Goal: Transaction & Acquisition: Subscribe to service/newsletter

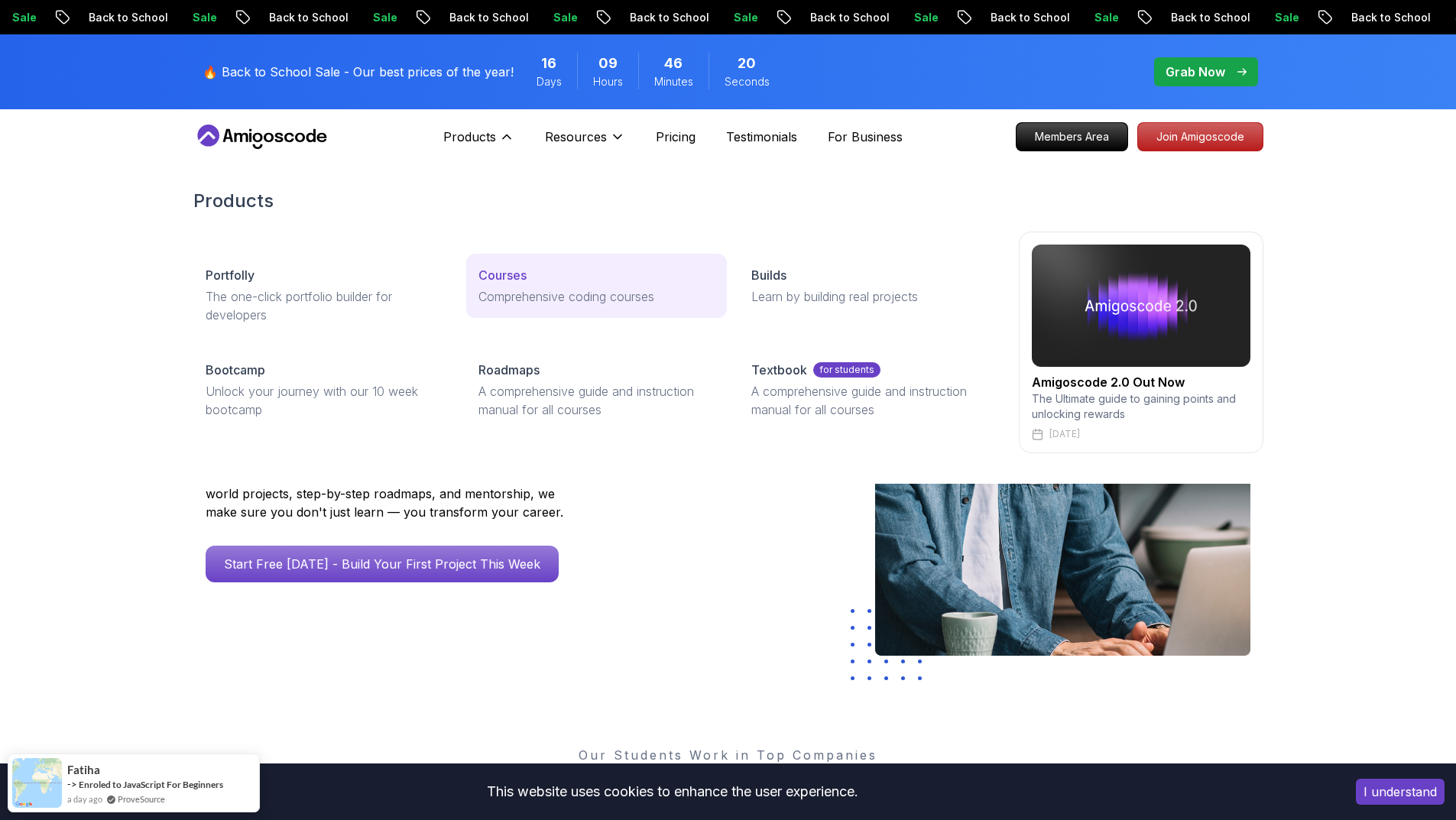
click at [512, 274] on p "Courses" at bounding box center [502, 275] width 48 height 19
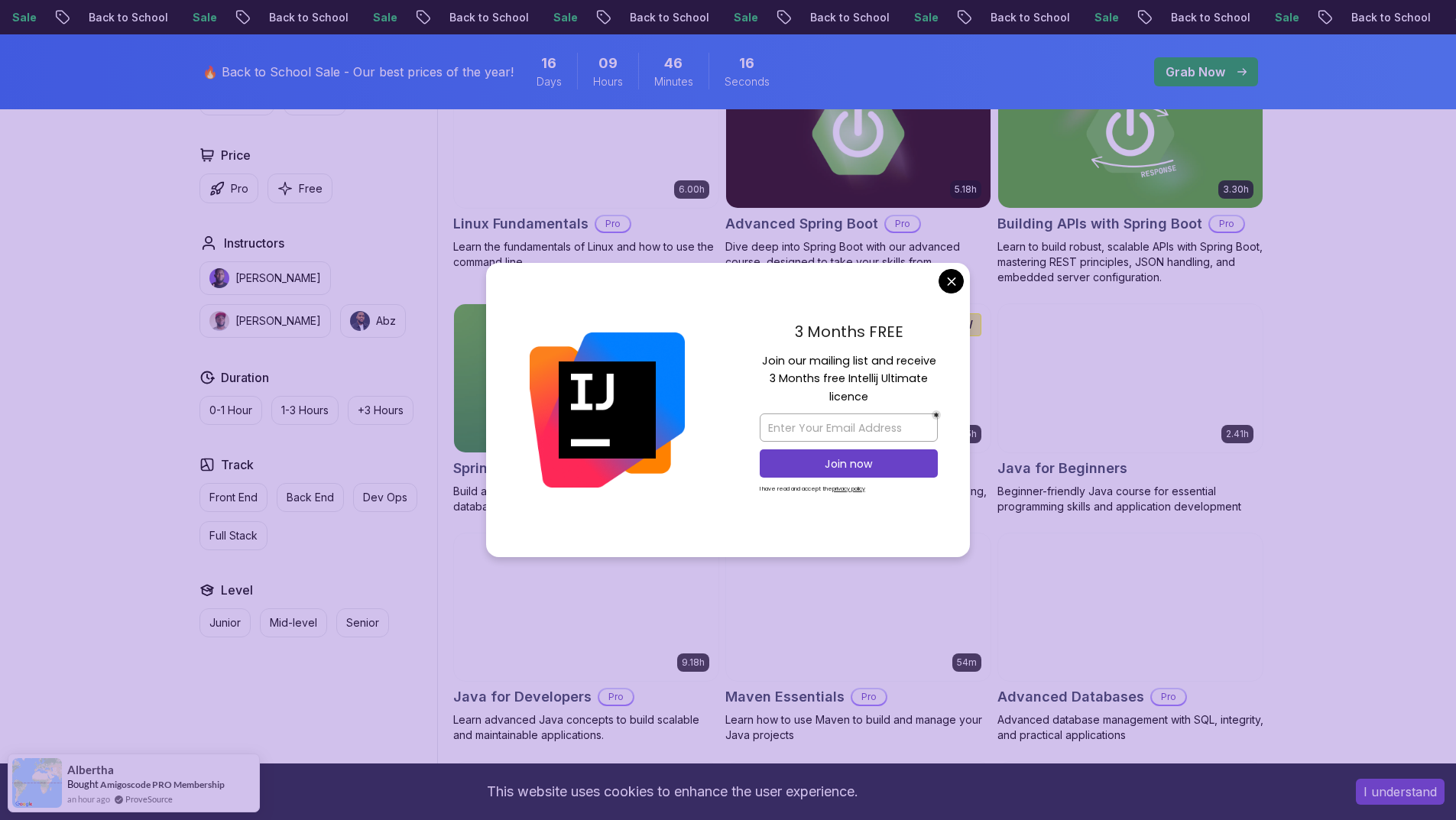
scroll to position [535, 0]
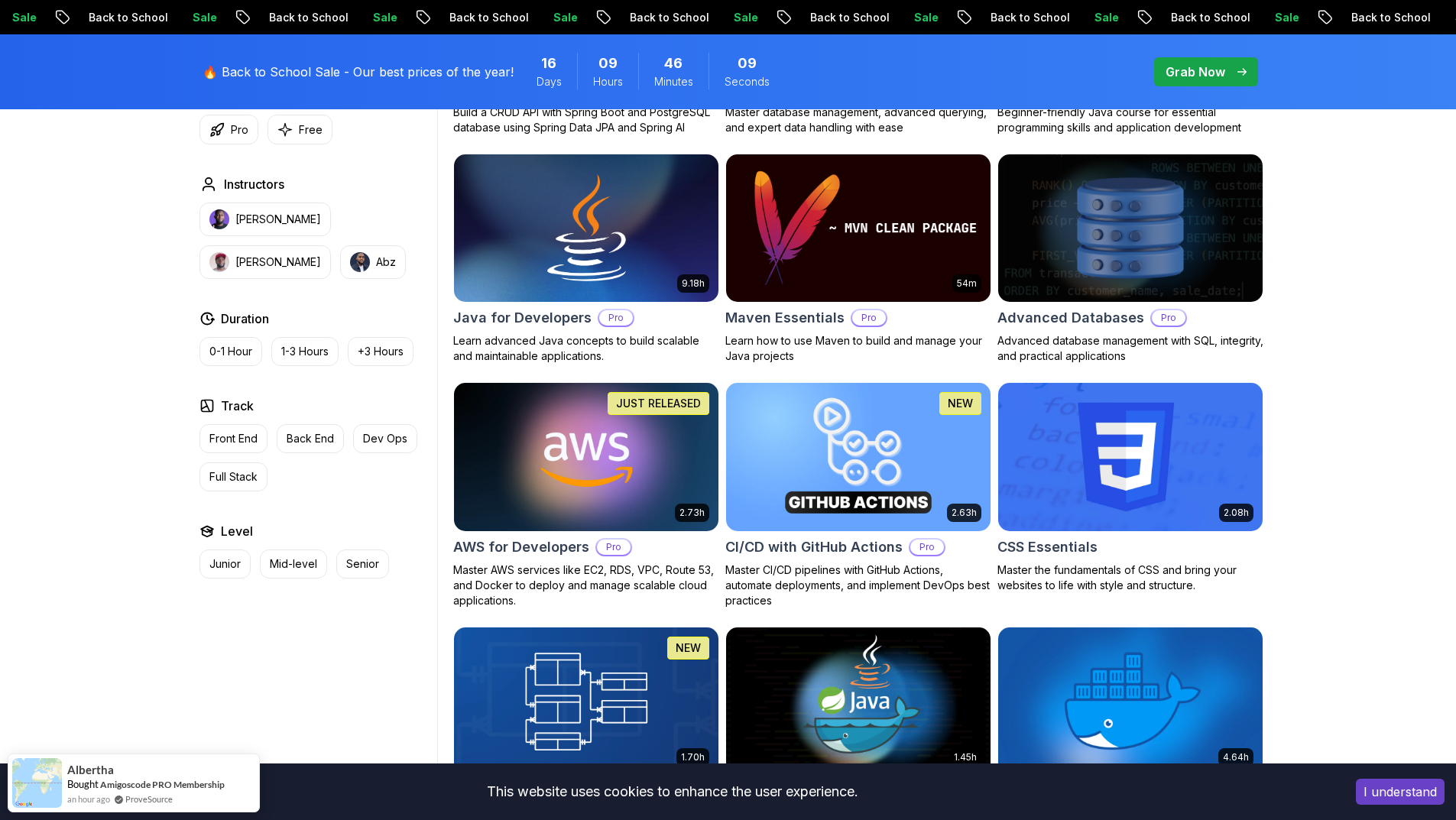
scroll to position [917, 0]
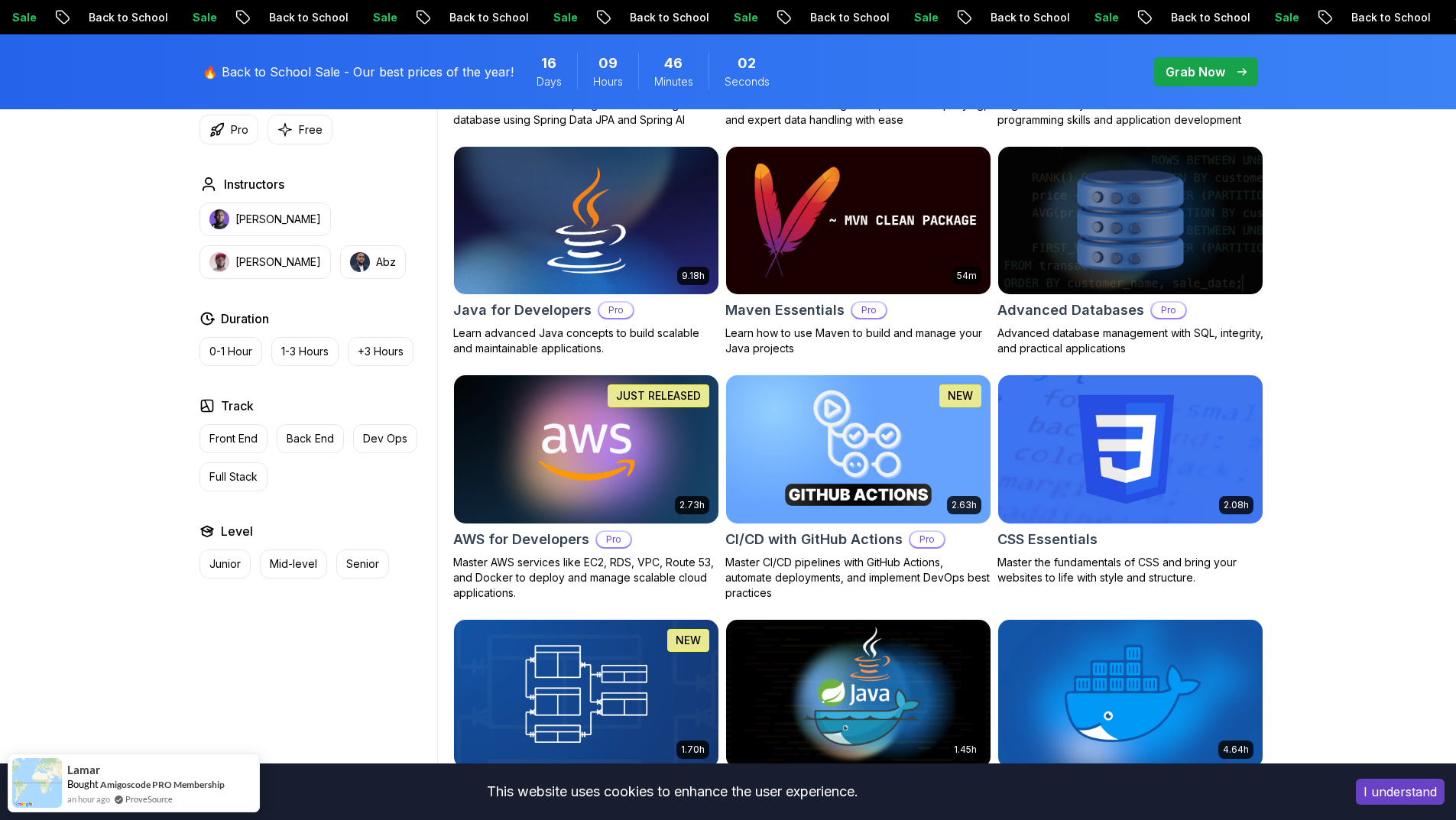
click at [566, 427] on img at bounding box center [585, 448] width 277 height 155
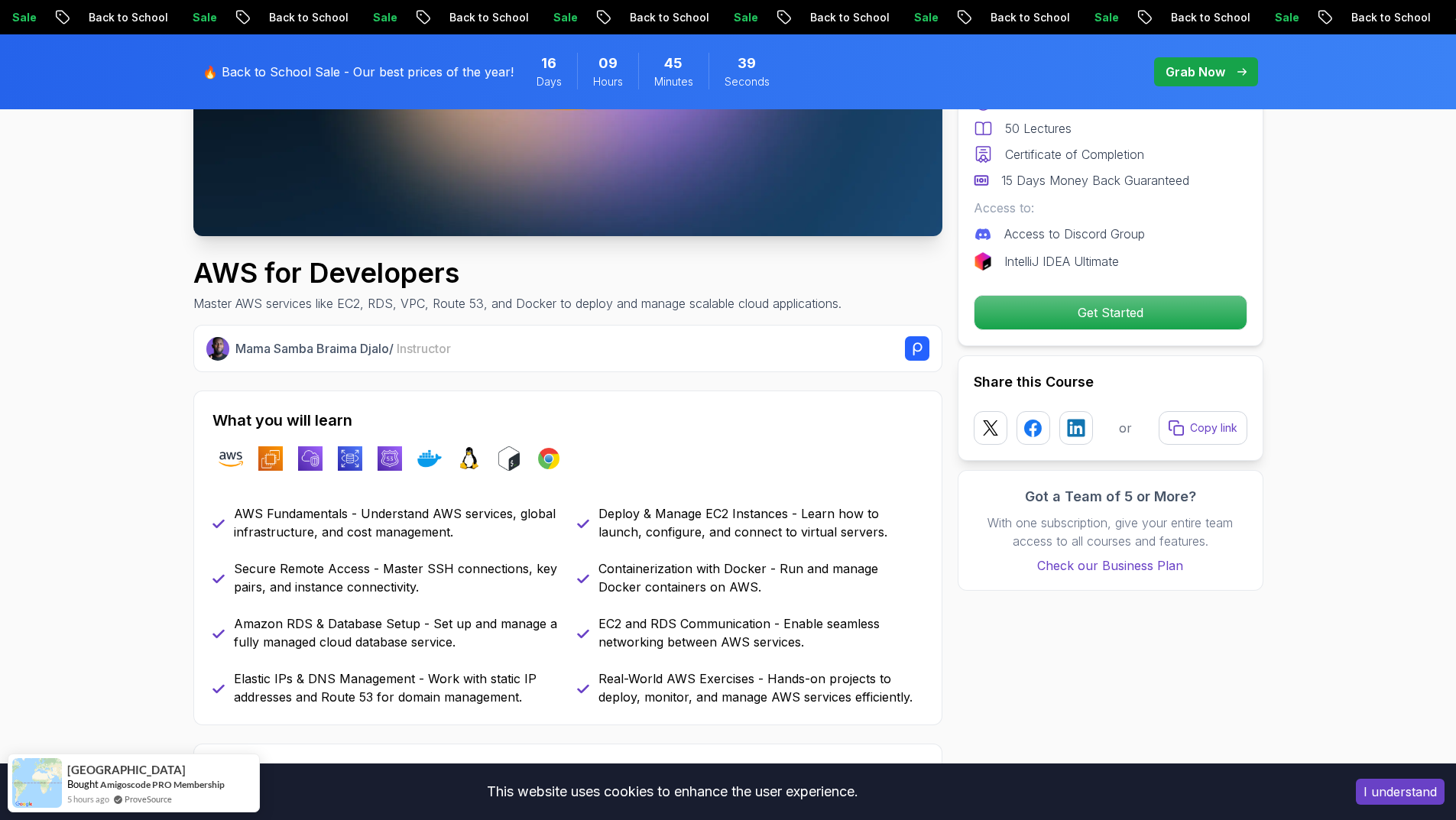
scroll to position [382, 0]
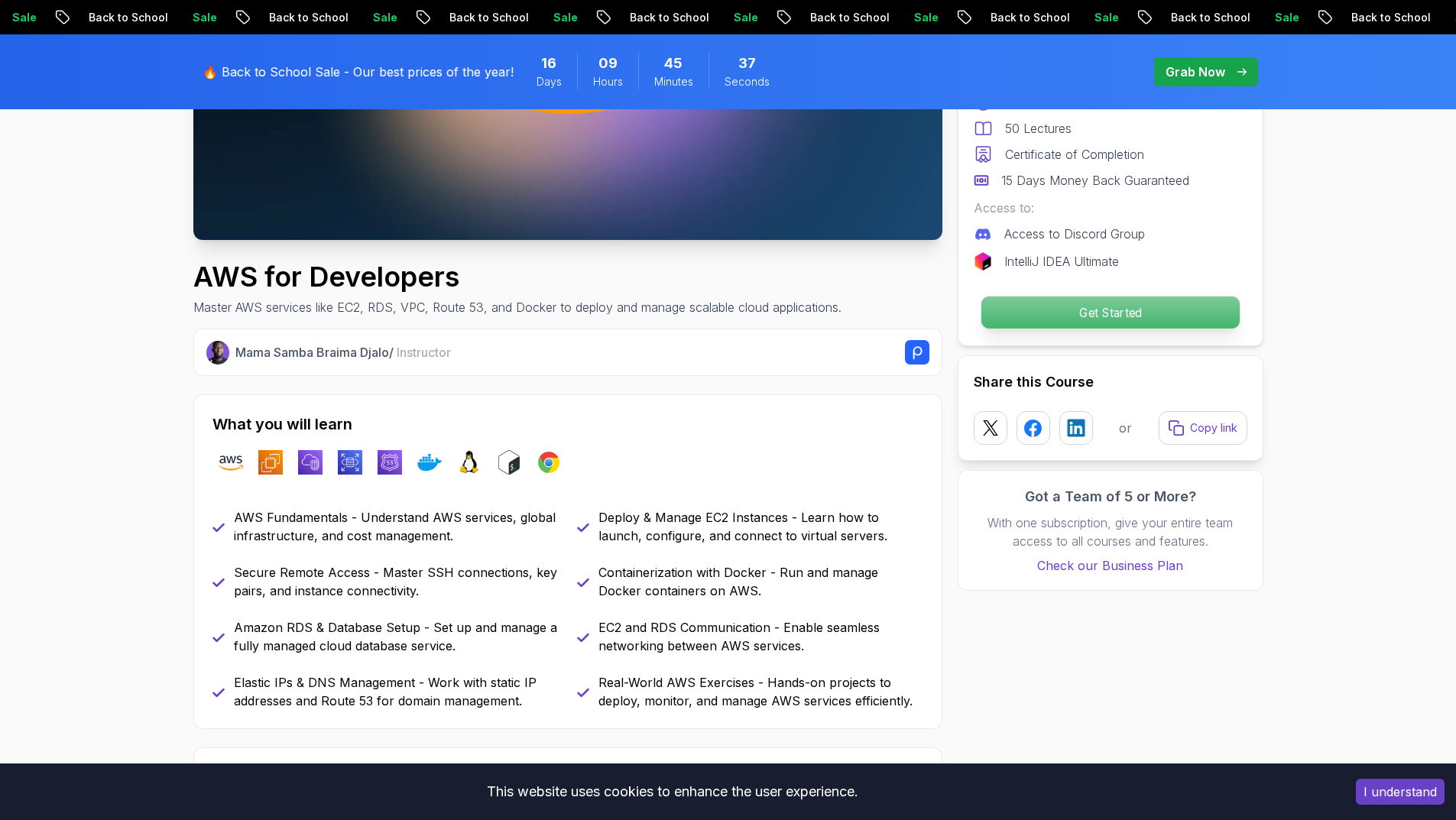
click at [1025, 328] on p "Get Started" at bounding box center [1110, 313] width 259 height 32
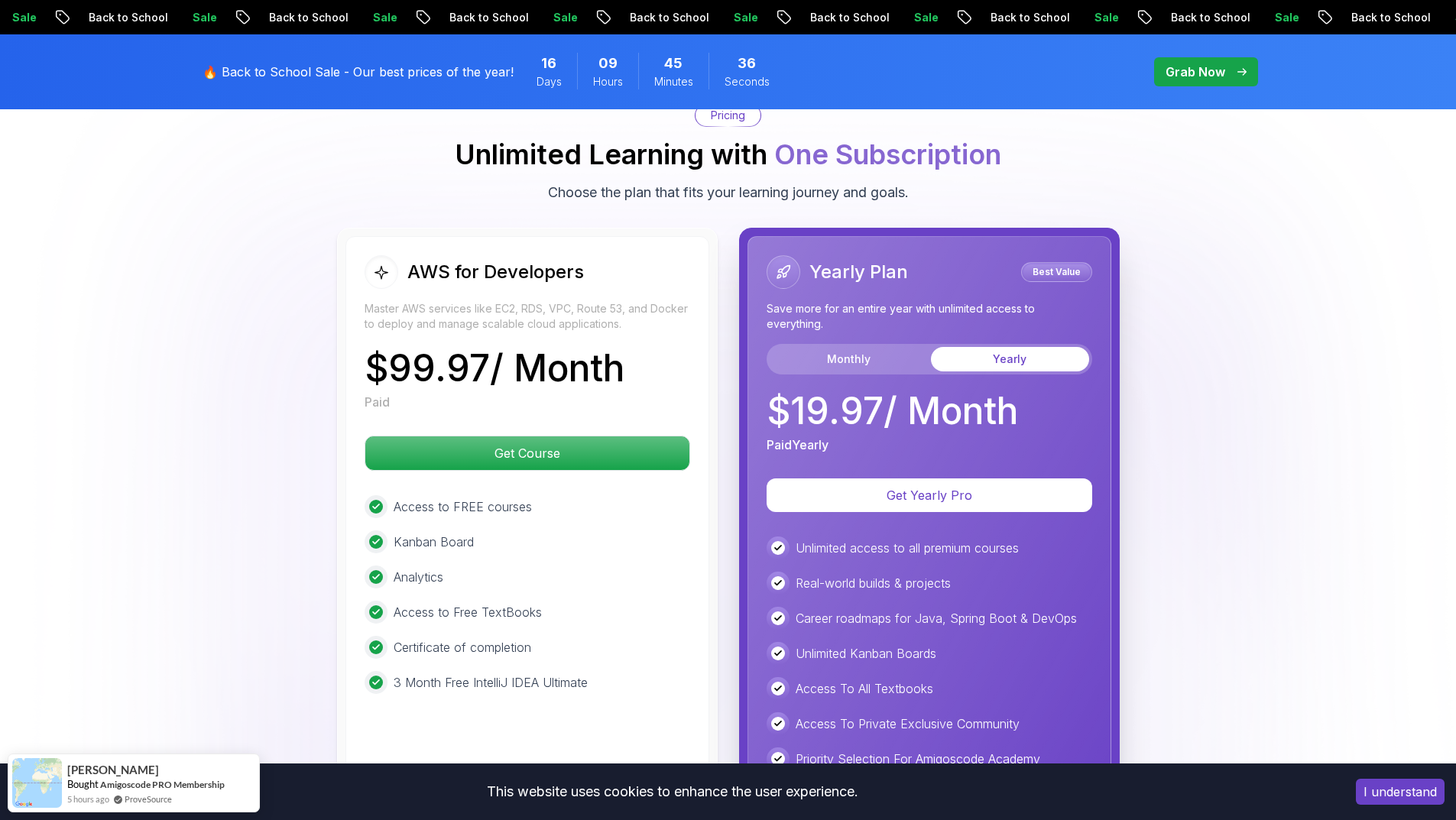
scroll to position [3222, 0]
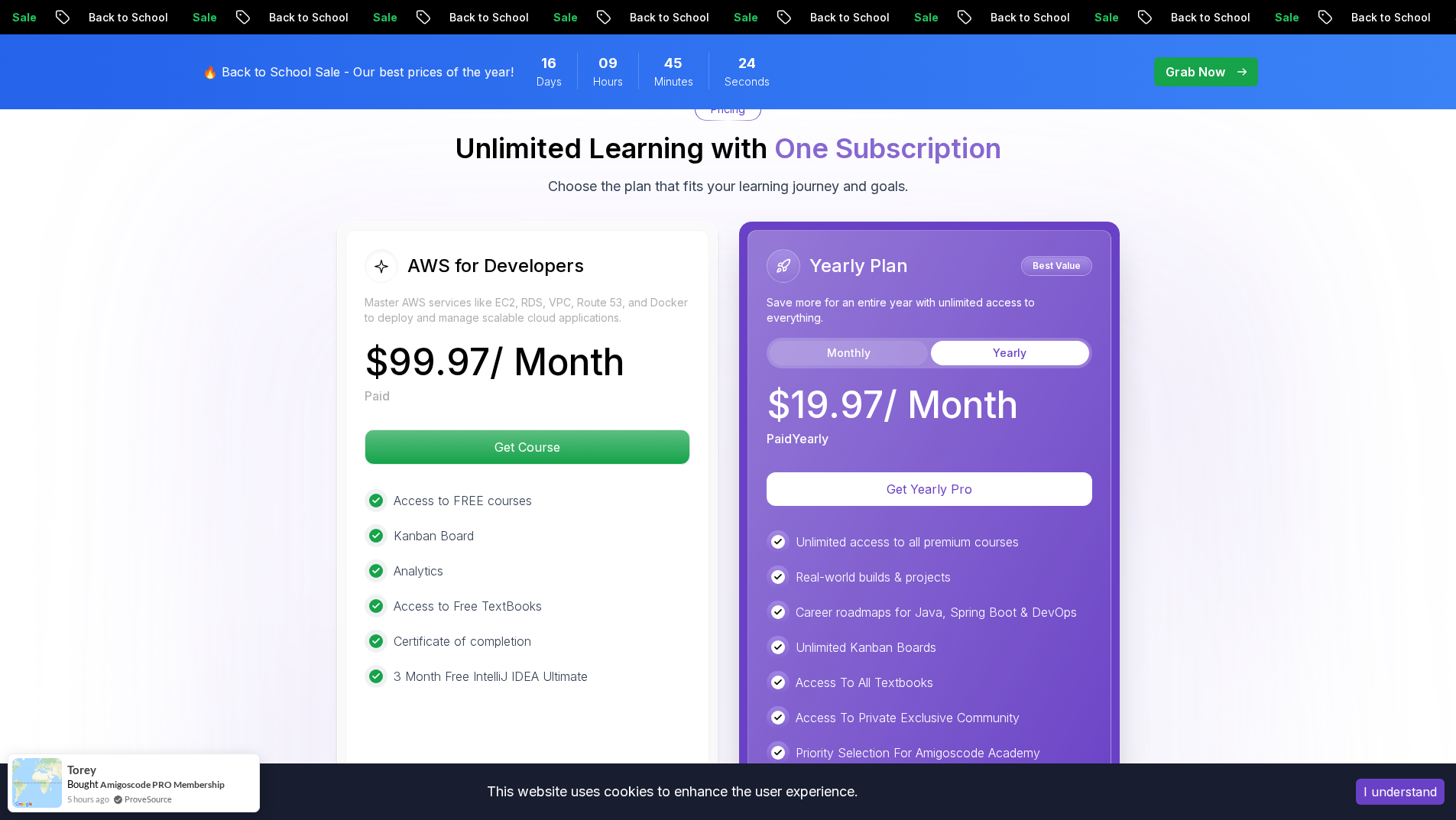
click at [837, 356] on button "Monthly" at bounding box center [848, 353] width 159 height 25
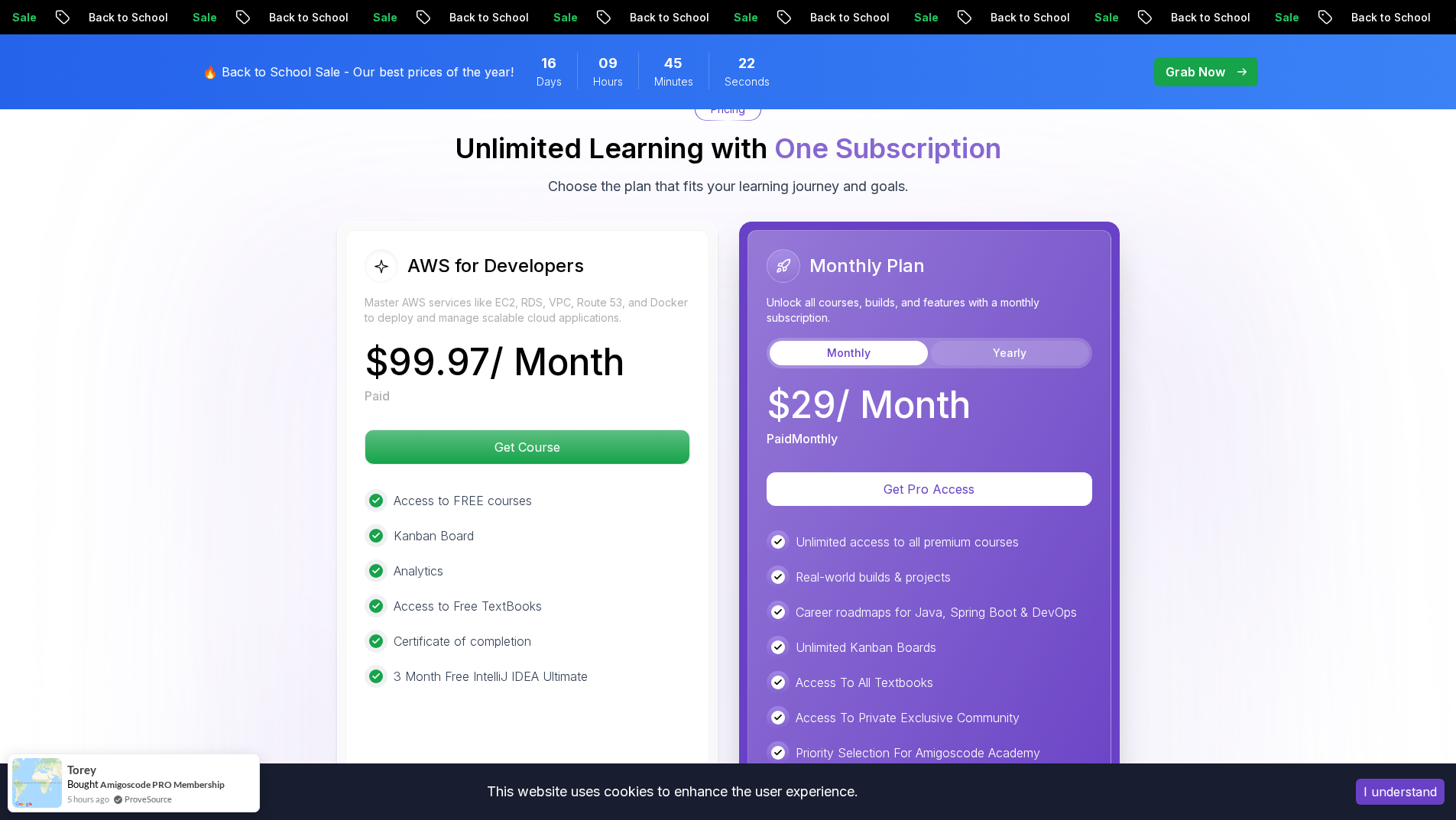
click at [980, 354] on button "Yearly" at bounding box center [1010, 353] width 159 height 25
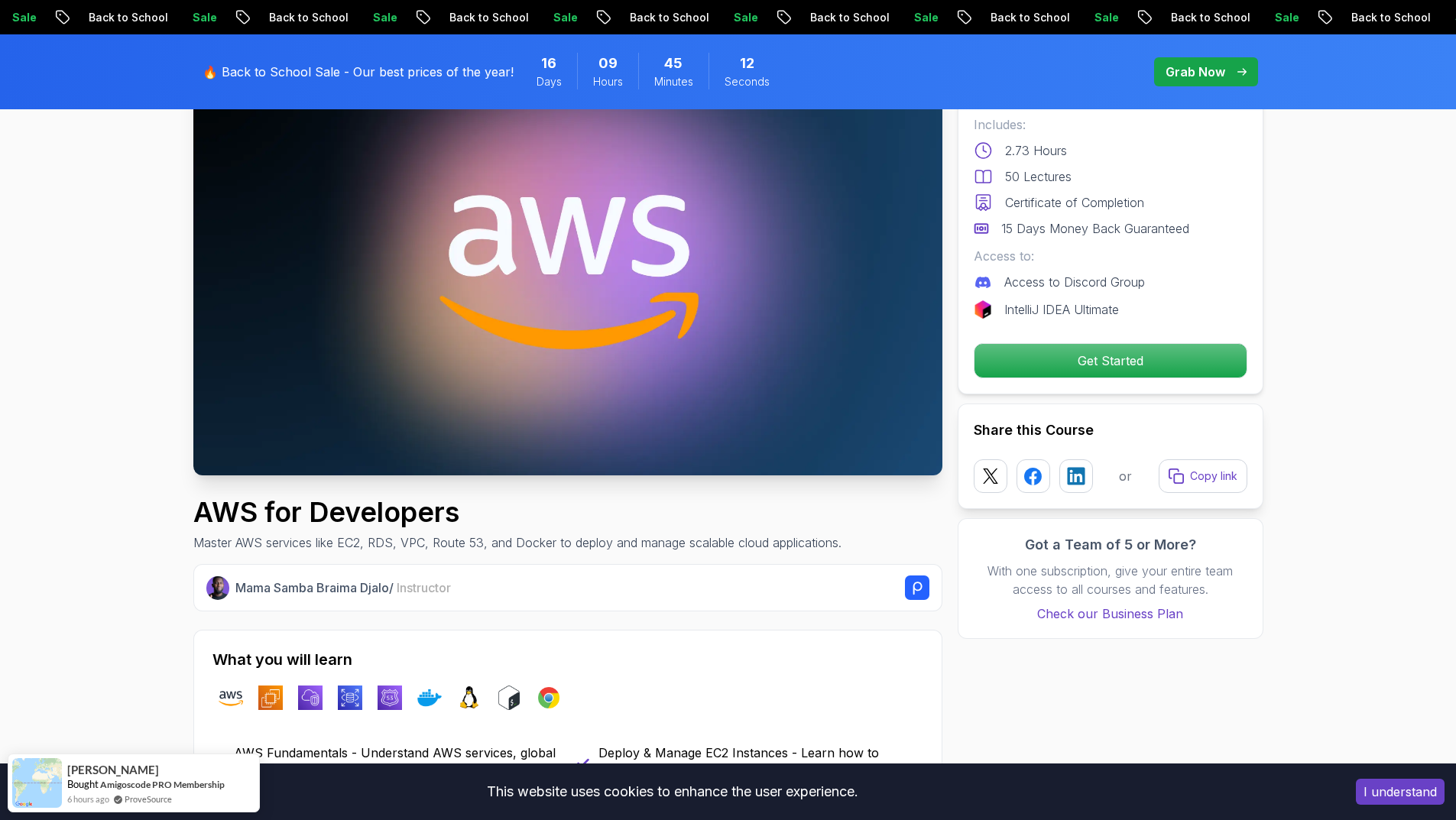
scroll to position [0, 0]
